Goal: Transaction & Acquisition: Book appointment/travel/reservation

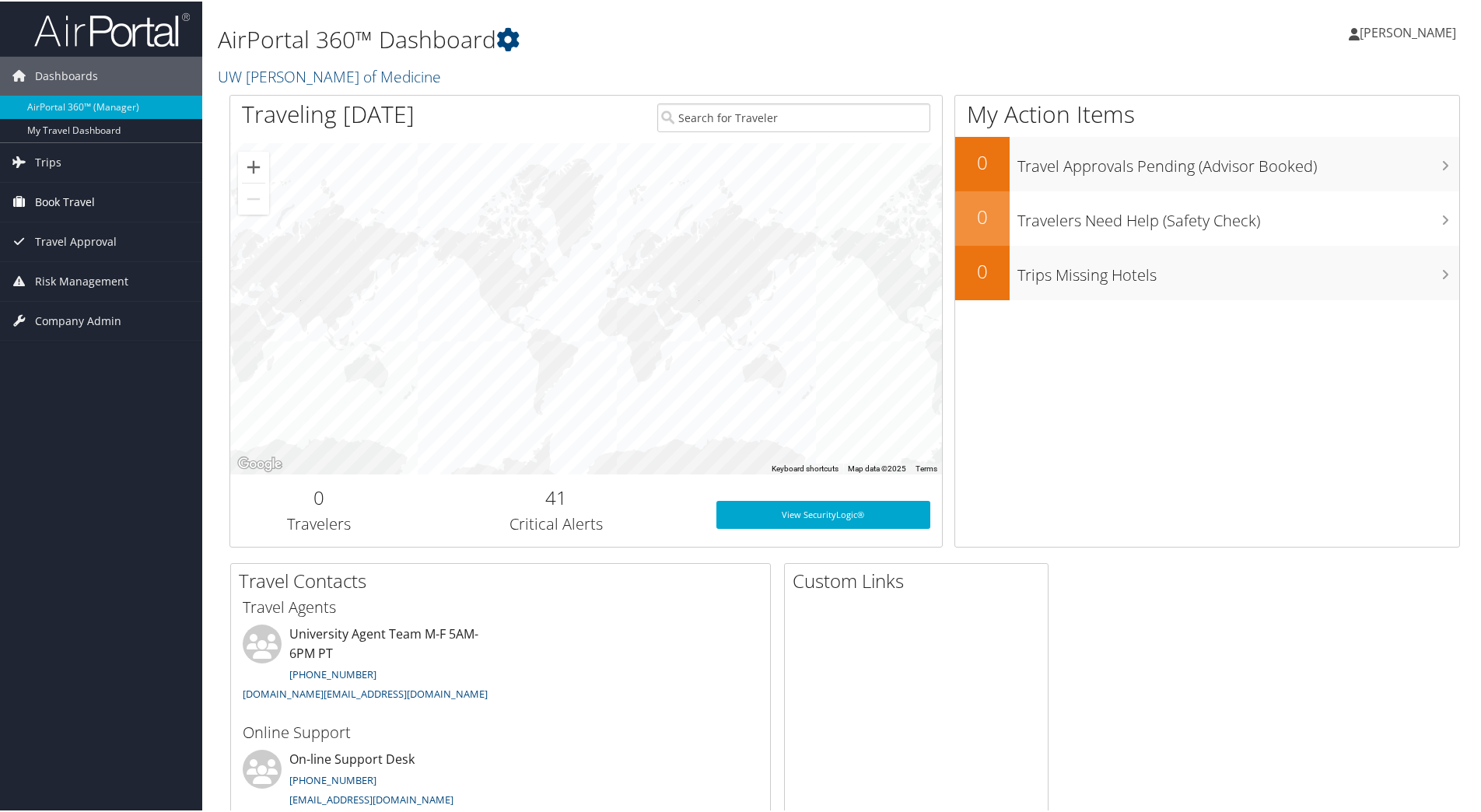
click at [43, 192] on span "Book Travel" at bounding box center [65, 201] width 60 height 39
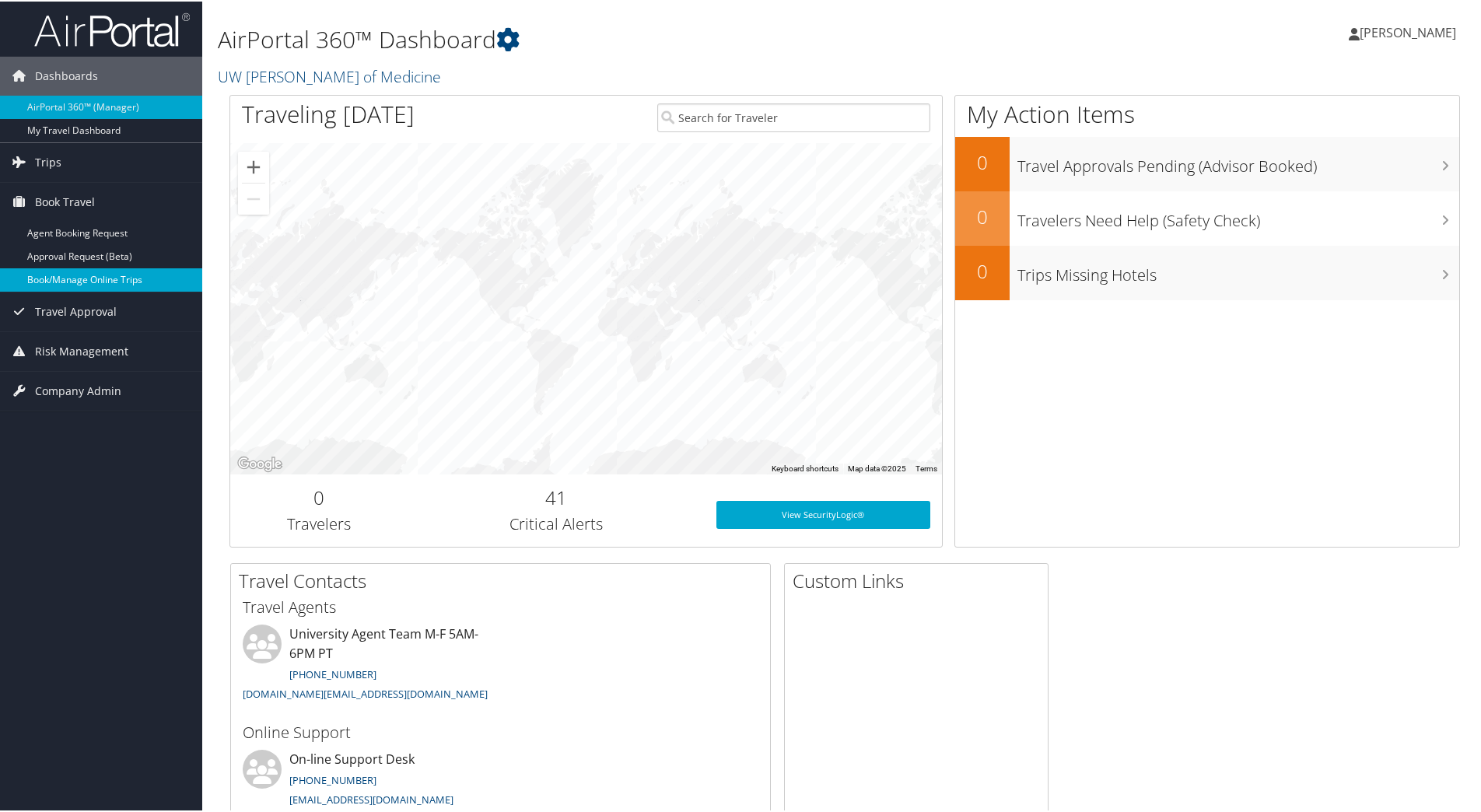
click at [99, 273] on link "Book/Manage Online Trips" at bounding box center [101, 279] width 202 height 23
